Goal: Ask a question

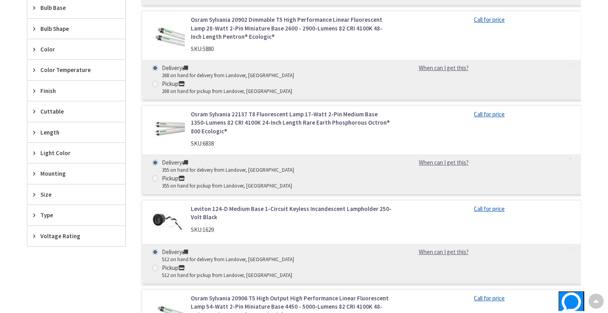
scroll to position [428, 0]
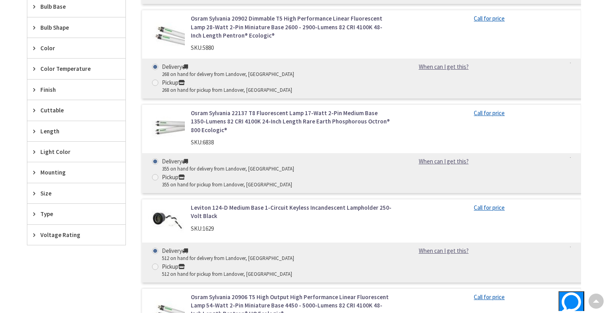
click at [40, 213] on div "Type" at bounding box center [76, 214] width 98 height 20
click at [40, 213] on div "Type" at bounding box center [76, 214] width 98 height 21
click at [40, 213] on div "Type" at bounding box center [76, 214] width 98 height 20
click at [603, 20] on div "Skip to Content Toggle Nav Search Cart My Cart Close" at bounding box center [304, 85] width 608 height 992
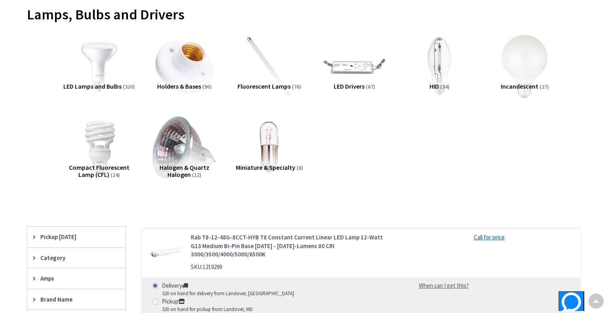
scroll to position [111, 0]
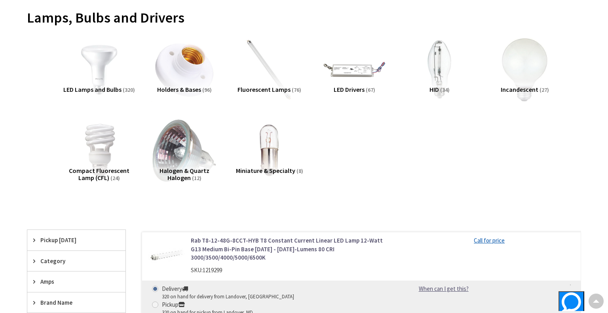
click at [562, 297] on icon "Support" at bounding box center [571, 303] width 19 height 21
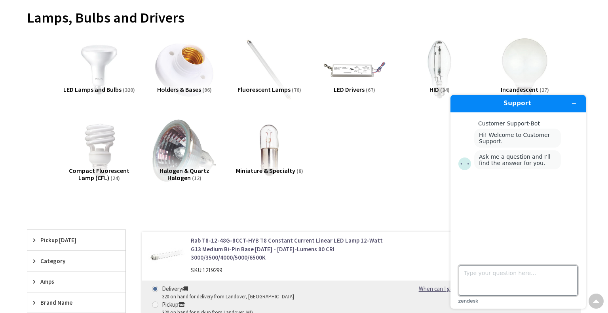
click at [538, 291] on textarea "Type your question here..." at bounding box center [518, 281] width 119 height 30
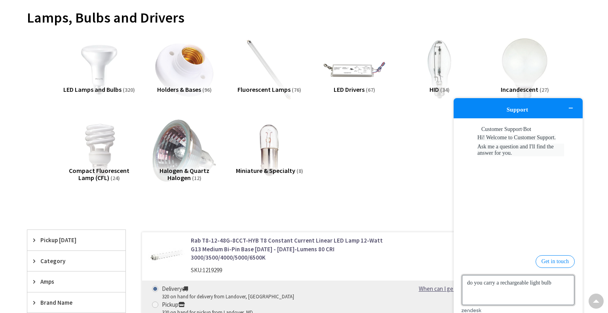
type textarea "do you carry a rechargeable light bulb?"
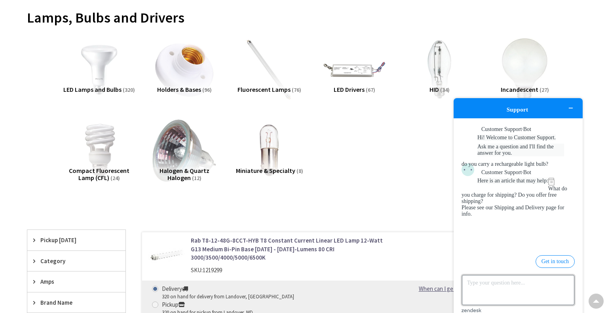
click at [538, 295] on textarea "Type your question here..." at bounding box center [518, 290] width 112 height 30
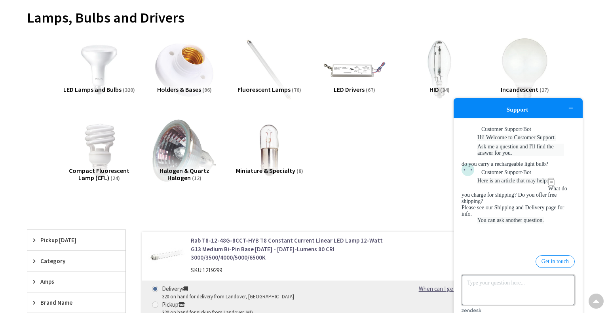
scroll to position [68, 0]
click at [563, 256] on button "Get in touch" at bounding box center [555, 261] width 39 height 13
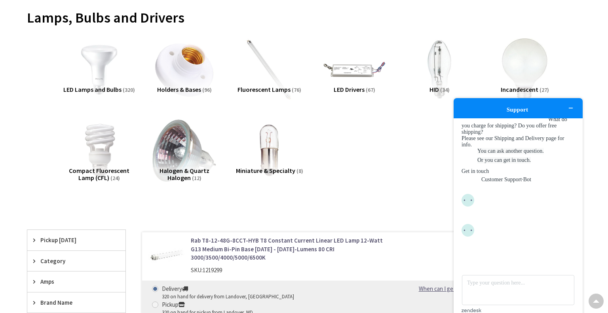
scroll to position [133, 0]
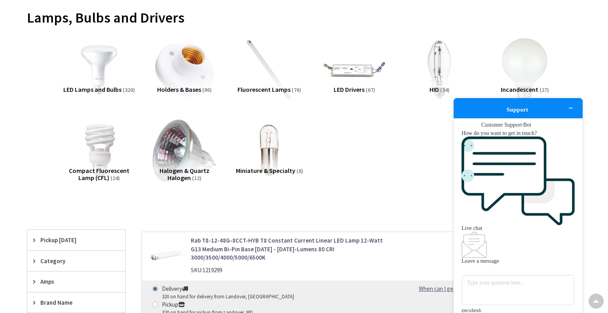
click at [506, 230] on div "Live chat" at bounding box center [518, 228] width 113 height 6
